Goal: Task Accomplishment & Management: Complete application form

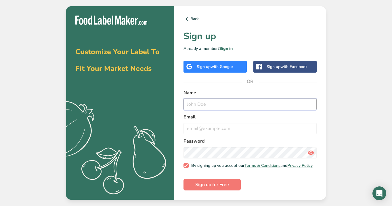
click at [237, 98] on input "text" at bounding box center [250, 104] width 133 height 12
type input "Damian311"
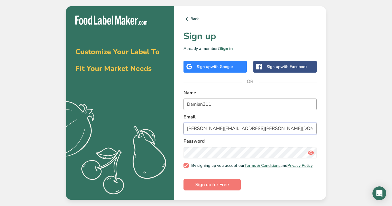
type input "[PERSON_NAME][EMAIL_ADDRESS][PERSON_NAME][DOMAIN_NAME]"
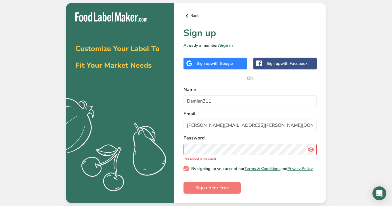
click at [311, 149] on icon at bounding box center [311, 149] width 7 height 10
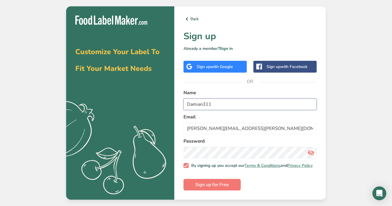
click at [194, 104] on input "Damian311" at bounding box center [250, 104] width 133 height 12
click at [207, 104] on input "Damian311" at bounding box center [250, 104] width 133 height 12
click at [204, 104] on input "Damian311" at bounding box center [250, 104] width 133 height 12
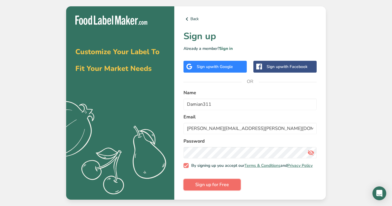
click at [218, 185] on span "Sign up for Free" at bounding box center [213, 184] width 34 height 7
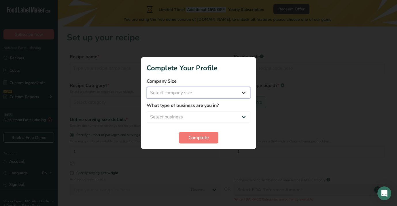
click at [180, 93] on select "Select company size Fewer than 10 Employees 10 to 50 Employees 51 to 500 Employ…" at bounding box center [199, 93] width 104 height 12
select select "1"
click at [178, 112] on select "Select business Packaged Food Manufacturer Restaurant & Cafe Bakery Meal Plans …" at bounding box center [199, 117] width 104 height 12
select select "5"
click at [197, 141] on span "Complete" at bounding box center [198, 137] width 20 height 7
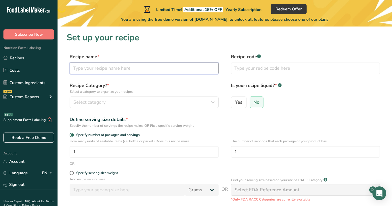
click at [92, 69] on input "text" at bounding box center [144, 68] width 149 height 12
type input "Brain Booster"
type input "001"
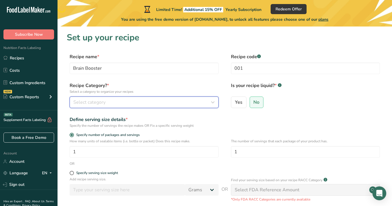
click at [196, 102] on div "Select category" at bounding box center [142, 102] width 138 height 7
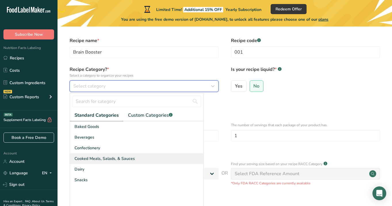
scroll to position [18, 0]
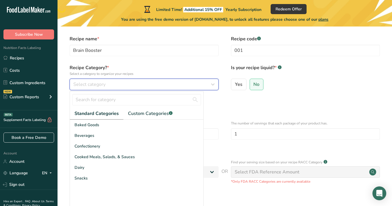
click at [109, 83] on div "Select category" at bounding box center [142, 84] width 138 height 7
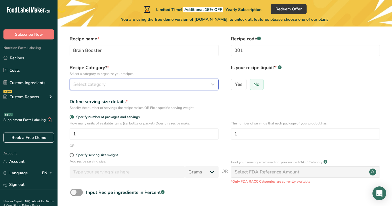
click at [109, 83] on div "Select category" at bounding box center [142, 84] width 138 height 7
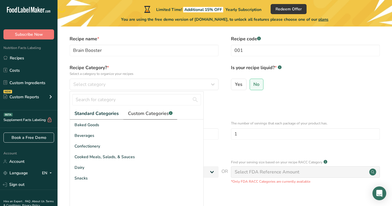
click at [158, 112] on span "Custom Categories .a-a{fill:#347362;}.b-a{fill:#fff;}" at bounding box center [150, 113] width 45 height 7
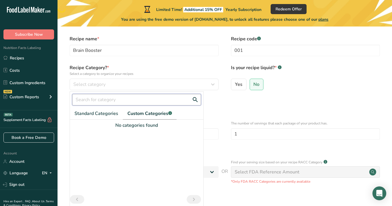
click at [153, 96] on input "text" at bounding box center [136, 100] width 129 height 12
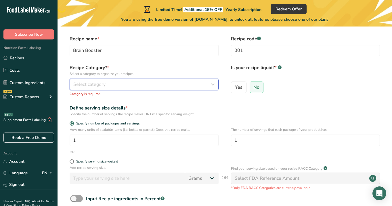
click at [122, 82] on div "Select category" at bounding box center [142, 84] width 138 height 7
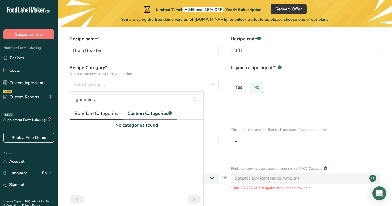
click at [104, 113] on span "Standard Categories" at bounding box center [97, 113] width 44 height 7
click at [121, 100] on input "gummies" at bounding box center [136, 100] width 129 height 12
type input "g"
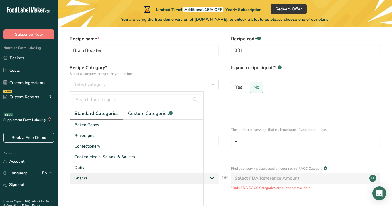
click at [96, 176] on div "Snacks" at bounding box center [137, 178] width 134 height 11
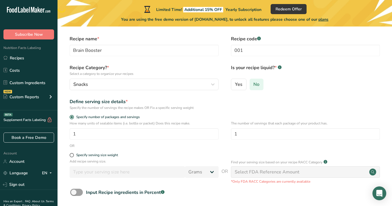
click at [257, 84] on span "No" at bounding box center [257, 84] width 6 height 6
click at [254, 84] on input "No" at bounding box center [252, 84] width 4 height 4
type input "1"
type input "30"
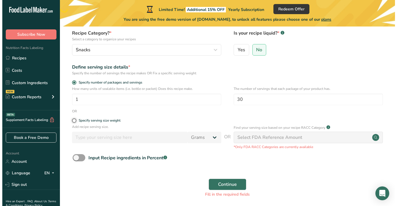
scroll to position [56, 0]
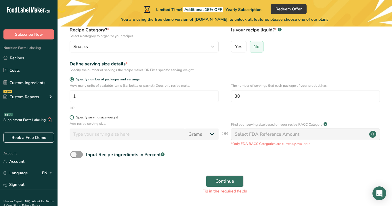
click at [153, 118] on label "Specify serving size weight" at bounding box center [144, 117] width 149 height 4
click at [73, 118] on input "Specify serving size weight" at bounding box center [72, 117] width 4 height 4
radio input "true"
radio input "false"
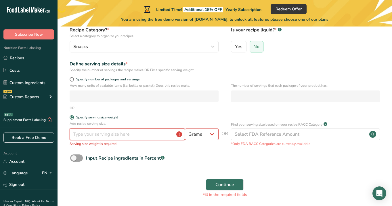
click at [149, 133] on input "number" at bounding box center [127, 134] width 115 height 12
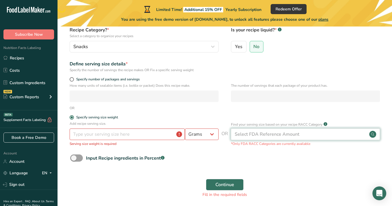
click at [259, 139] on div "Select FDA Reference Amount" at bounding box center [305, 134] width 149 height 12
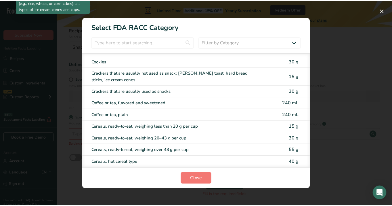
scroll to position [251, 0]
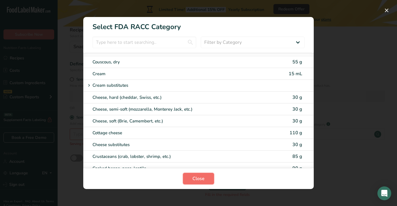
click at [196, 177] on span "Close" at bounding box center [198, 178] width 12 height 7
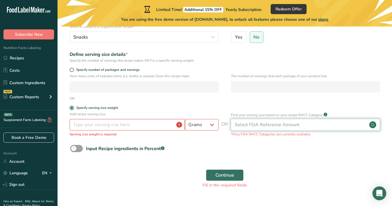
scroll to position [78, 0]
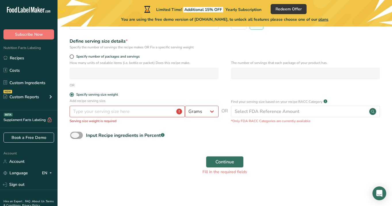
click at [76, 134] on span at bounding box center [76, 135] width 13 height 7
click at [74, 134] on input "Input Recipe ingredients in Percent .a-a{fill:#347362;}.b-a{fill:#fff;}" at bounding box center [72, 135] width 4 height 4
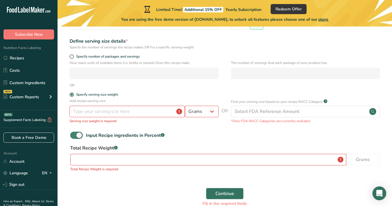
click at [78, 134] on span at bounding box center [76, 135] width 13 height 7
click at [74, 134] on input "Input Recipe ingredients in Percent .a-a{fill:#347362;}.b-a{fill:#fff;}" at bounding box center [72, 135] width 4 height 4
checkbox input "false"
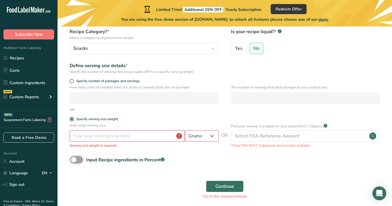
scroll to position [52, 0]
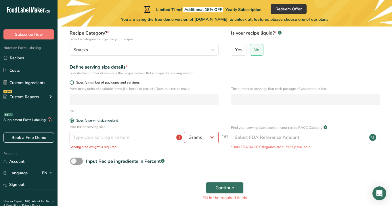
click at [73, 82] on span at bounding box center [72, 82] width 4 height 4
click at [73, 82] on input "Specify number of packages and servings" at bounding box center [72, 83] width 4 height 4
radio input "true"
radio input "false"
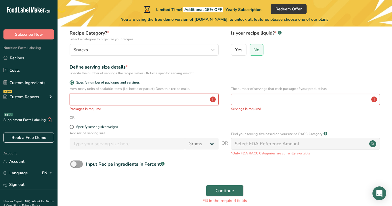
click at [96, 103] on input "number" at bounding box center [144, 100] width 149 height 12
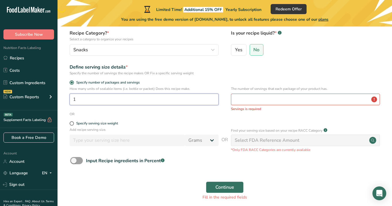
type input "1"
click at [272, 100] on input "number" at bounding box center [305, 100] width 149 height 12
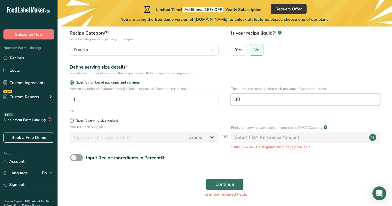
type input "30"
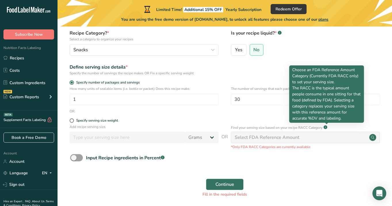
click at [308, 176] on div "Continue Fill in the required fields" at bounding box center [225, 188] width 316 height 26
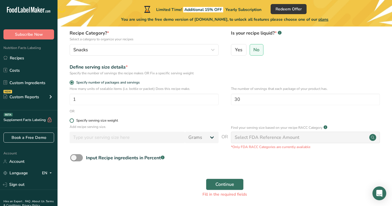
click at [73, 121] on span at bounding box center [72, 120] width 4 height 4
click at [73, 121] on input "Specify serving size weight" at bounding box center [72, 121] width 4 height 4
radio input "true"
radio input "false"
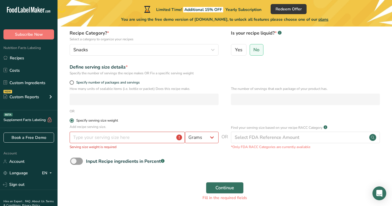
click at [73, 121] on span at bounding box center [72, 120] width 4 height 4
click at [73, 121] on input "Specify serving size weight" at bounding box center [72, 121] width 4 height 4
click at [71, 85] on div "Specify number of packages and servings" at bounding box center [144, 83] width 149 height 6
click at [73, 83] on span at bounding box center [72, 82] width 4 height 4
click at [73, 83] on input "Specify number of packages and servings" at bounding box center [72, 83] width 4 height 4
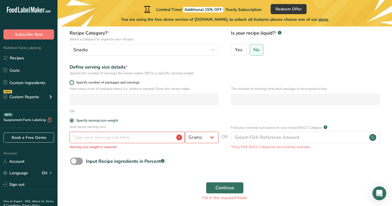
radio input "true"
radio input "false"
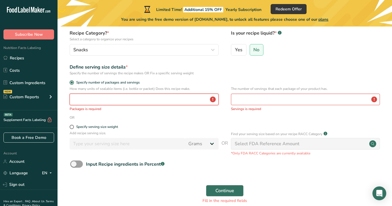
click at [92, 99] on input "number" at bounding box center [144, 100] width 149 height 12
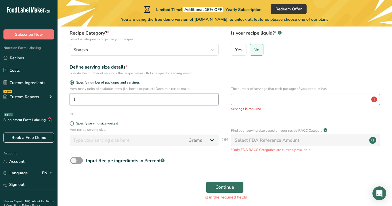
type input "1"
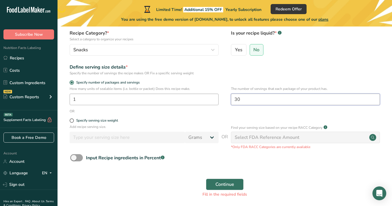
type input "30"
click at [214, 187] on button "Continue" at bounding box center [225, 185] width 38 height 12
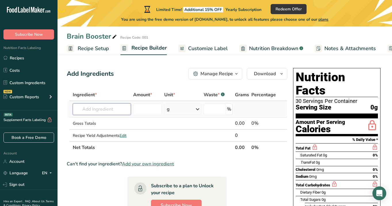
click at [105, 114] on input "text" at bounding box center [102, 109] width 58 height 12
click at [84, 108] on input "text" at bounding box center [102, 109] width 58 height 12
paste input "Magnesium Malate"
type input "Magnesium Malate"
click at [99, 108] on input "text" at bounding box center [102, 109] width 58 height 12
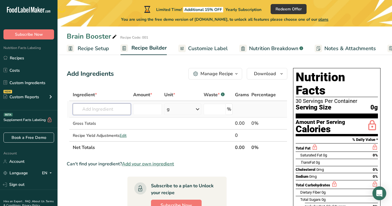
paste input "Magnesium Malate"
type input "Magnesium Malate"
click at [91, 130] on div "Add your own ingredient" at bounding box center [101, 130] width 49 height 6
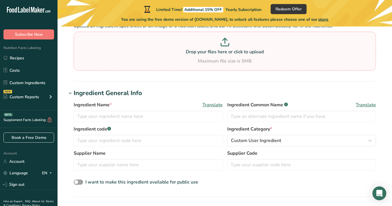
scroll to position [53, 0]
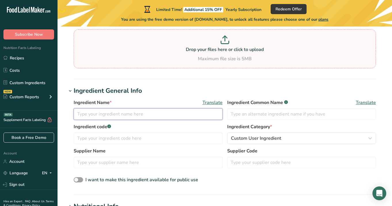
click at [161, 114] on input "text" at bounding box center [148, 114] width 149 height 12
type input "Magnesium Malate"
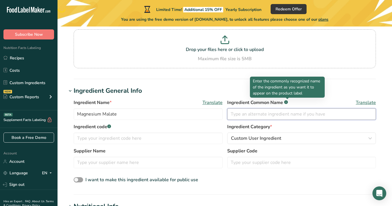
click at [265, 115] on input "text" at bounding box center [301, 114] width 149 height 12
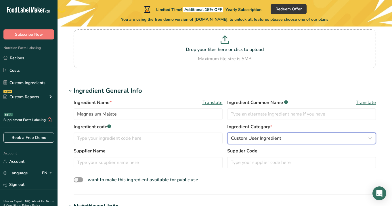
click at [284, 138] on div "Custom User Ingredient" at bounding box center [300, 138] width 138 height 7
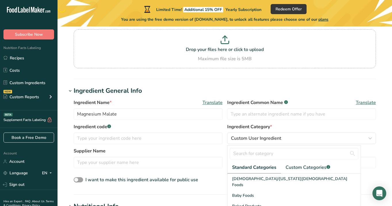
click at [303, 124] on label "Ingredient Category *" at bounding box center [301, 126] width 149 height 7
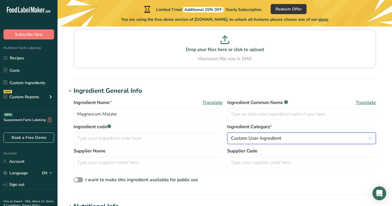
click at [302, 139] on div "Custom User Ingredient" at bounding box center [300, 138] width 138 height 7
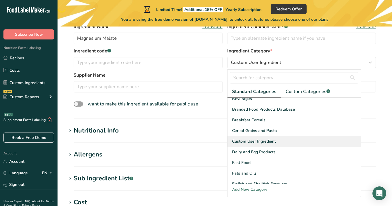
click at [327, 137] on div "Custom User Ingredient" at bounding box center [295, 141] width 134 height 11
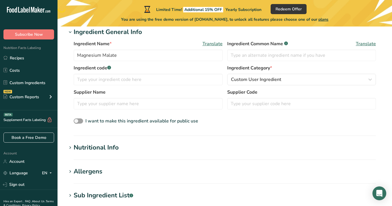
scroll to position [111, 0]
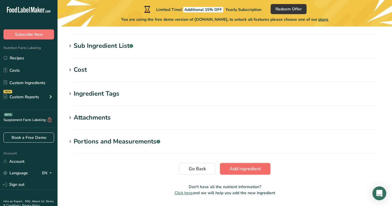
click at [236, 166] on span "Add ingredient" at bounding box center [245, 168] width 31 height 7
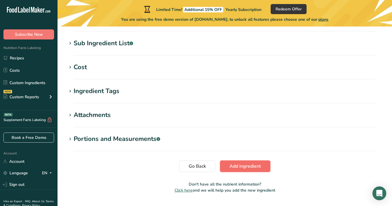
scroll to position [106, 0]
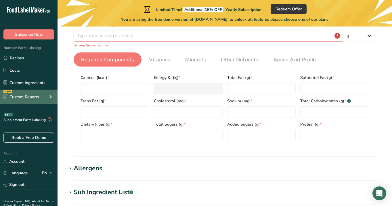
click at [23, 94] on div "Custom Reports" at bounding box center [21, 97] width 36 height 6
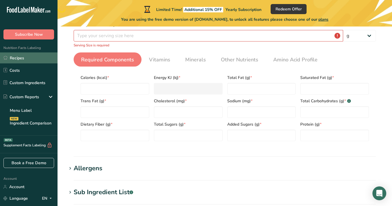
click at [29, 56] on link "Recipes" at bounding box center [29, 57] width 58 height 11
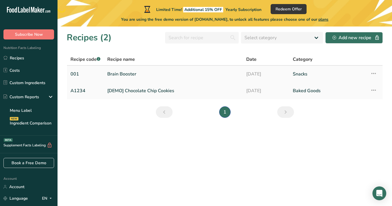
click at [135, 72] on link "Brain Booster" at bounding box center [173, 74] width 132 height 12
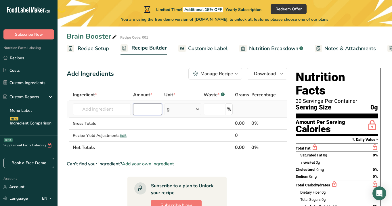
click at [140, 113] on input "number" at bounding box center [147, 109] width 29 height 12
click at [125, 108] on input "text" at bounding box center [102, 109] width 58 height 12
paste input "[MEDICAL_DATA]"
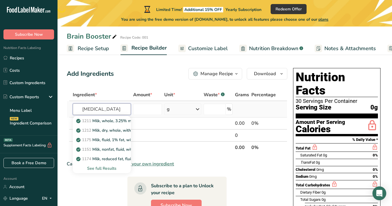
type input "[MEDICAL_DATA]"
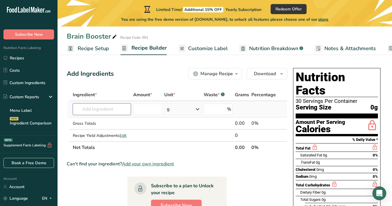
click at [98, 106] on input "text" at bounding box center [102, 109] width 58 height 12
paste input "[MEDICAL_DATA]"
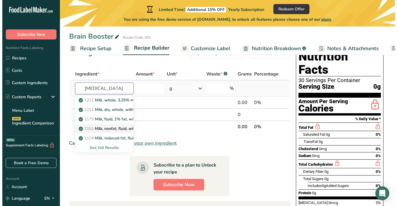
scroll to position [20, 0]
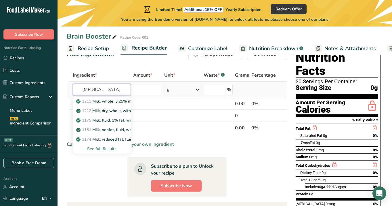
type input "[MEDICAL_DATA]"
click at [112, 147] on div "See full Results" at bounding box center [101, 149] width 49 height 6
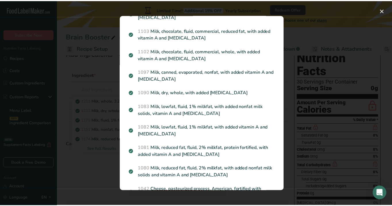
scroll to position [842, 0]
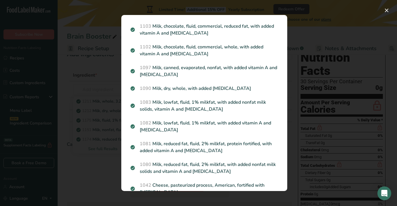
click at [73, 64] on div "Search results modal" at bounding box center [198, 103] width 397 height 206
